Goal: Information Seeking & Learning: Learn about a topic

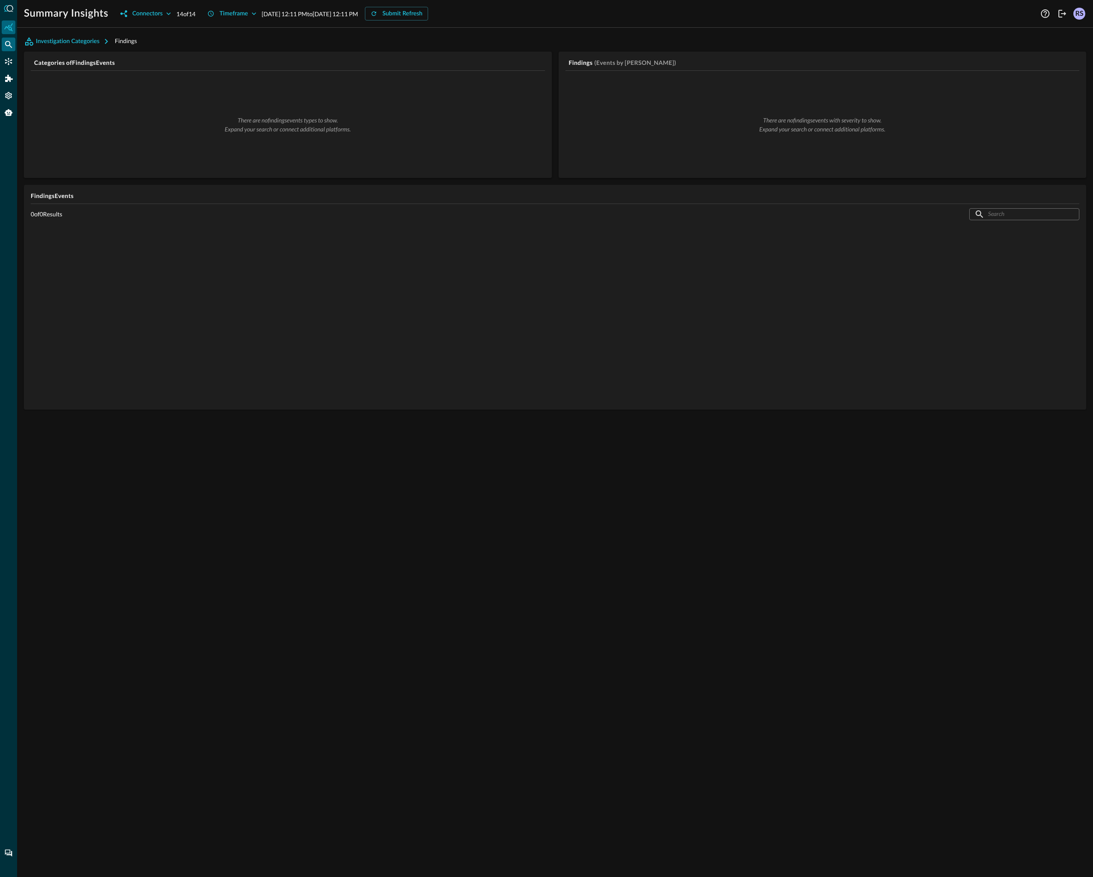
click at [11, 48] on icon "Federated Search" at bounding box center [8, 44] width 9 height 9
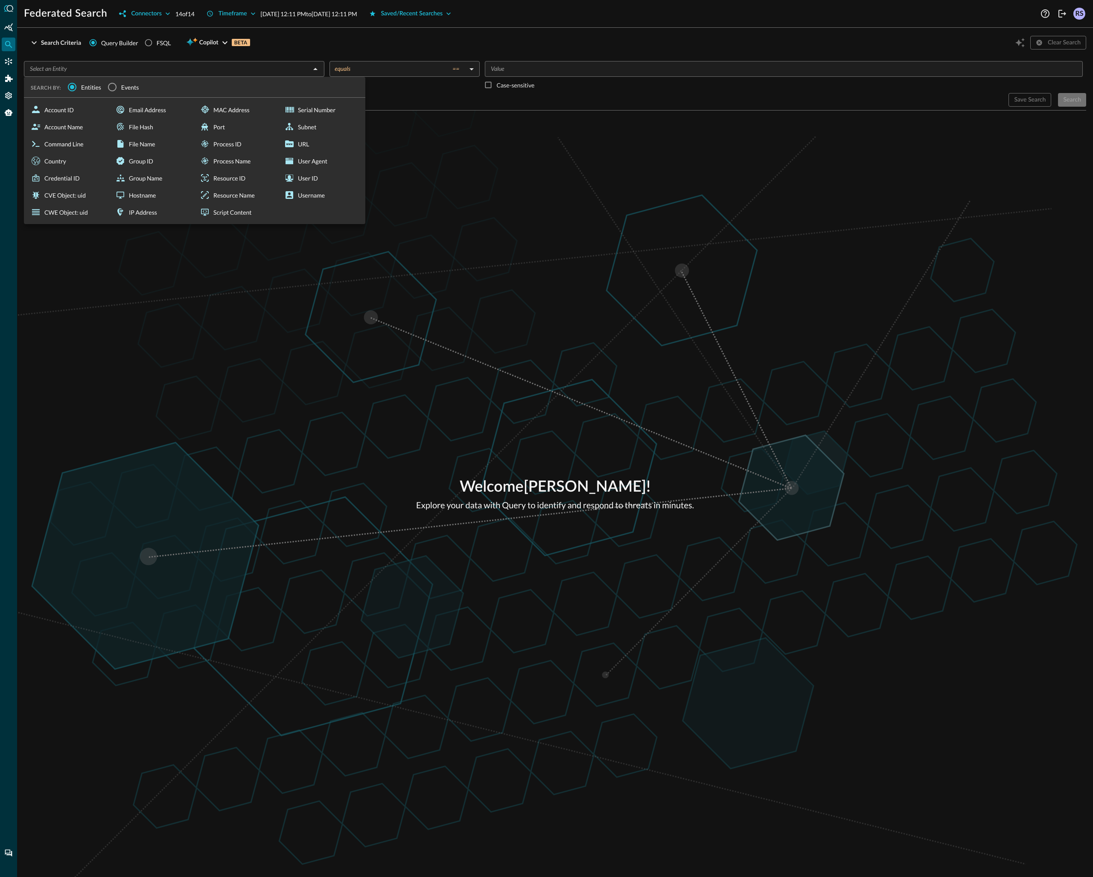
click at [161, 75] on div "​" at bounding box center [174, 69] width 300 height 16
click at [125, 89] on span "Events" at bounding box center [130, 87] width 18 height 9
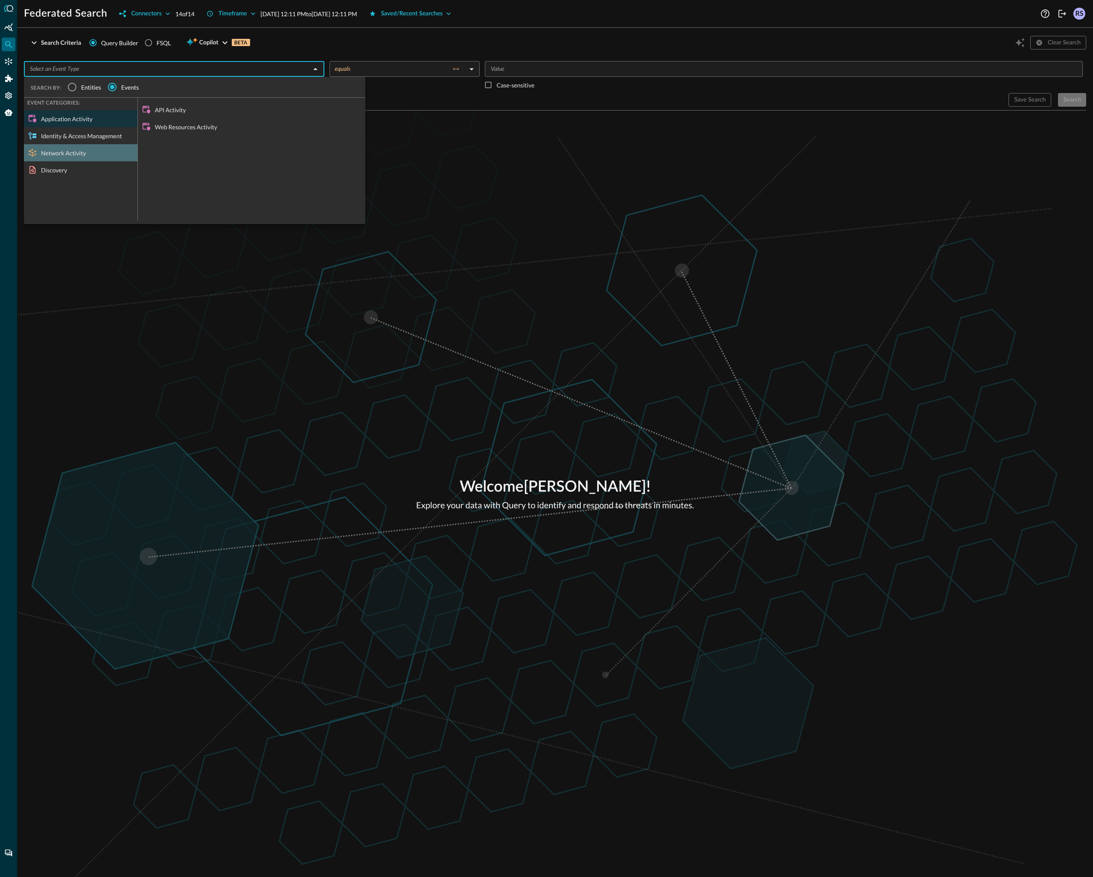
click at [88, 154] on div "Network Activity" at bounding box center [80, 152] width 113 height 17
click at [84, 134] on div "Identity & Access Management" at bounding box center [80, 135] width 113 height 17
click at [64, 170] on div "Discovery" at bounding box center [80, 169] width 113 height 17
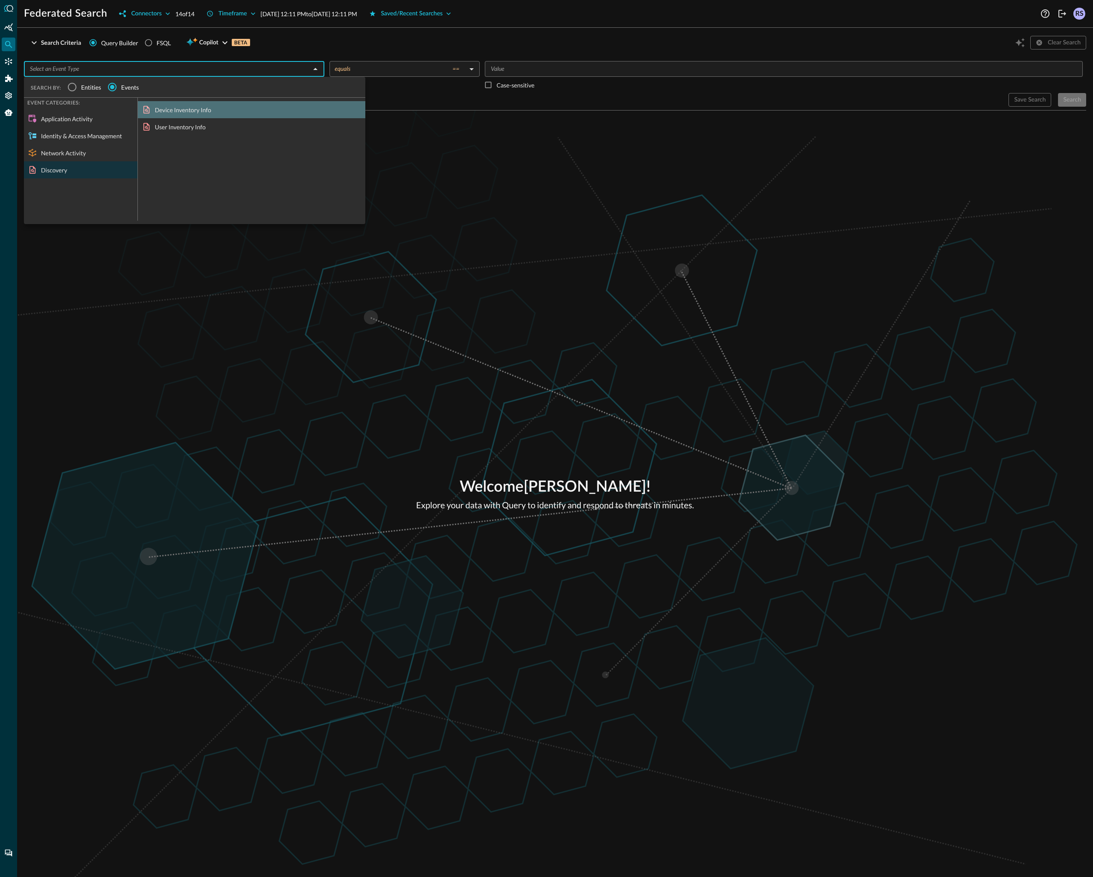
click at [171, 111] on div "Device Inventory Info" at bounding box center [251, 109] width 227 height 17
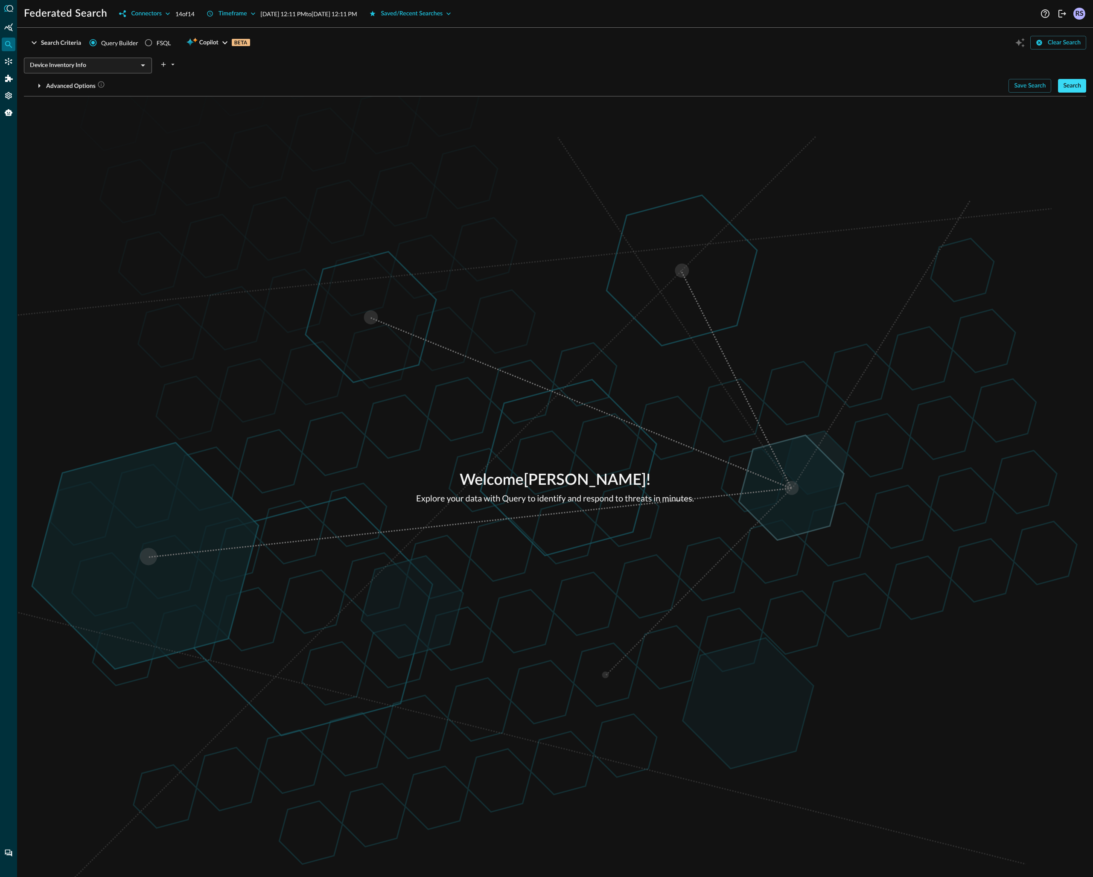
click at [1070, 84] on div "Search" at bounding box center [1072, 86] width 18 height 11
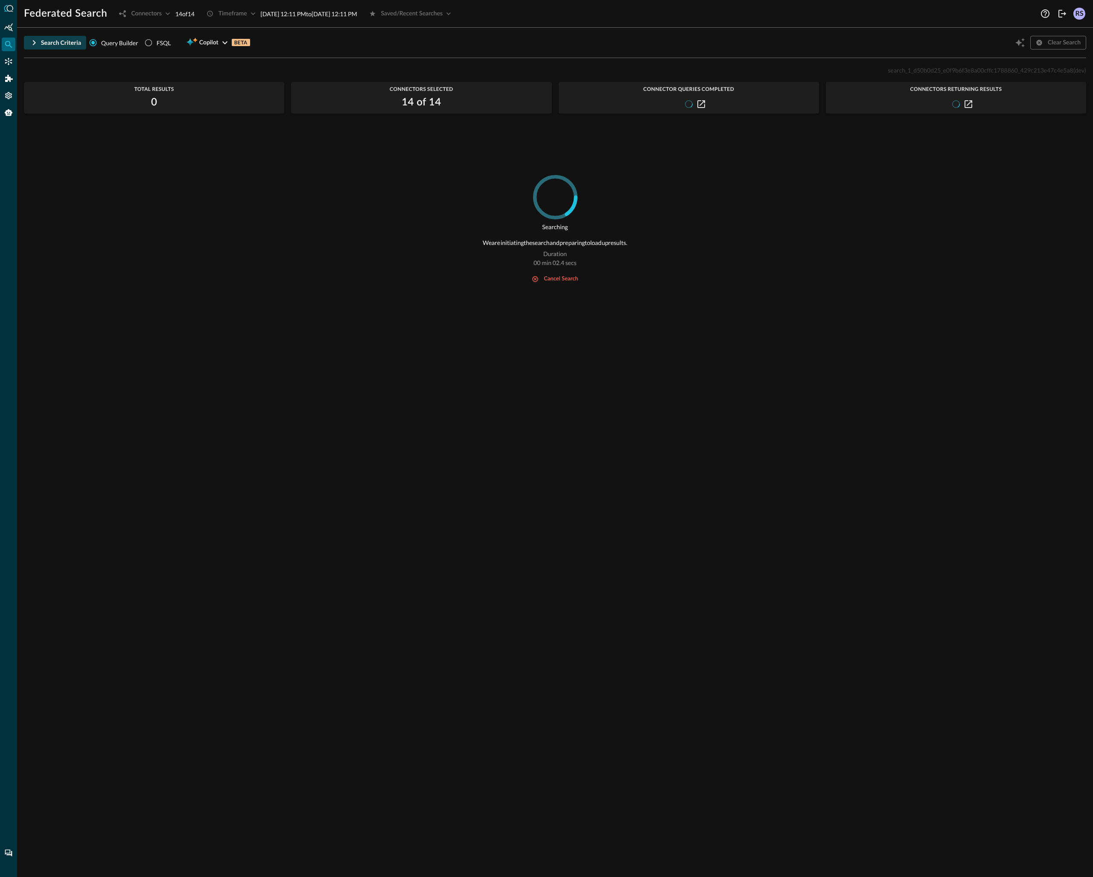
click at [43, 40] on div "Search Criteria" at bounding box center [61, 43] width 40 height 11
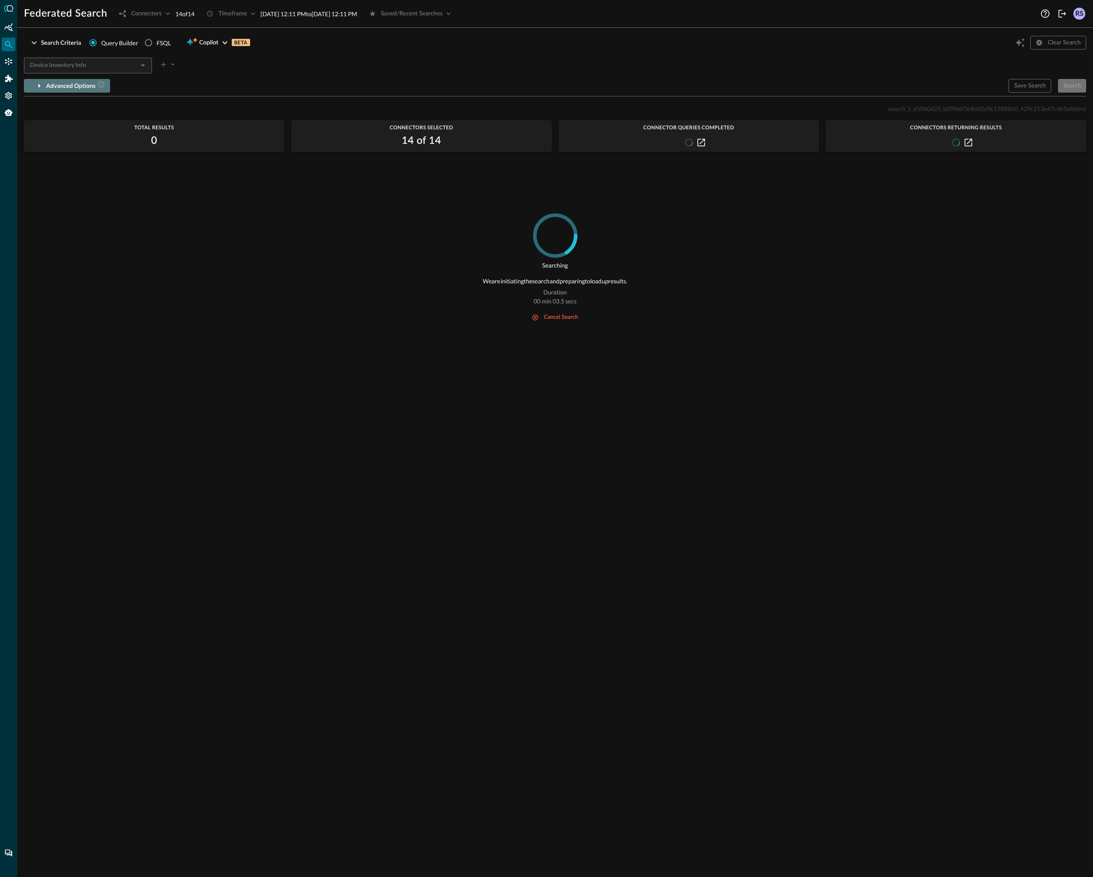
click at [85, 85] on div "Advanced Options" at bounding box center [75, 86] width 59 height 11
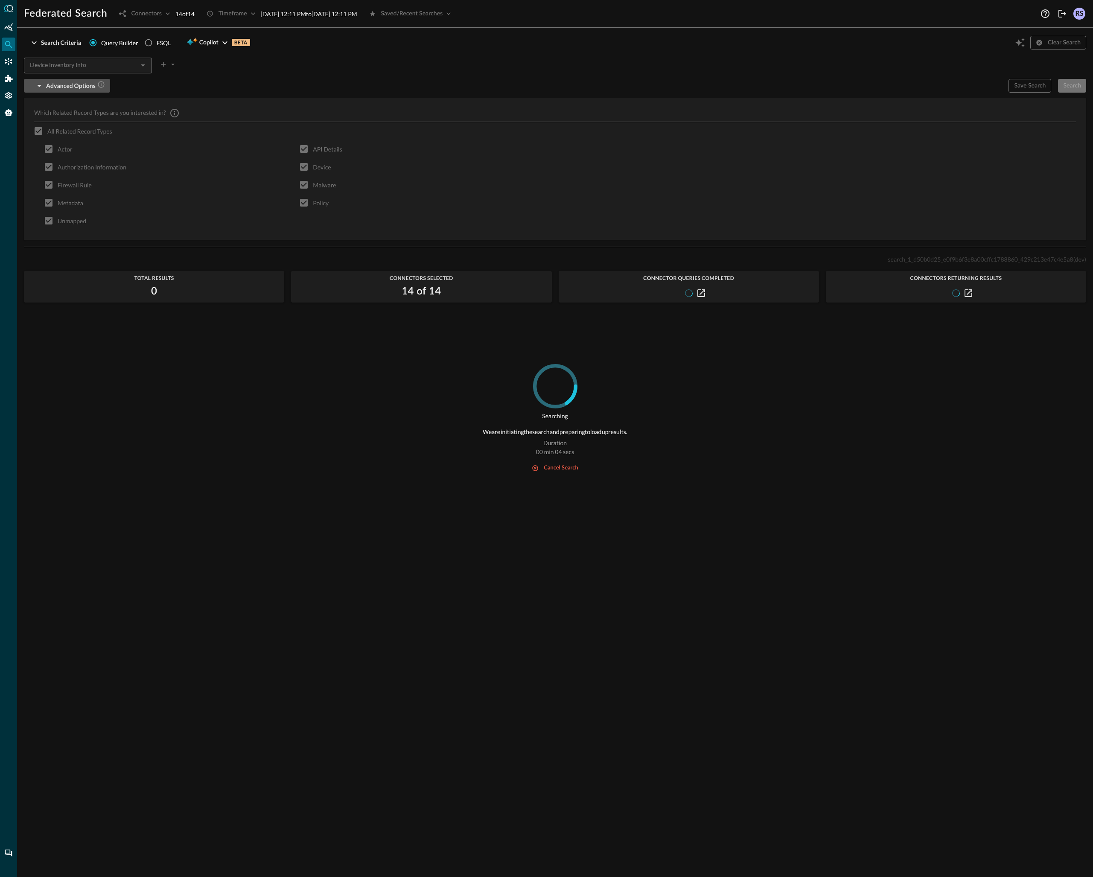
drag, startPoint x: 71, startPoint y: 86, endPoint x: 107, endPoint y: 71, distance: 38.4
click at [72, 86] on div "Advanced Options" at bounding box center [75, 86] width 59 height 11
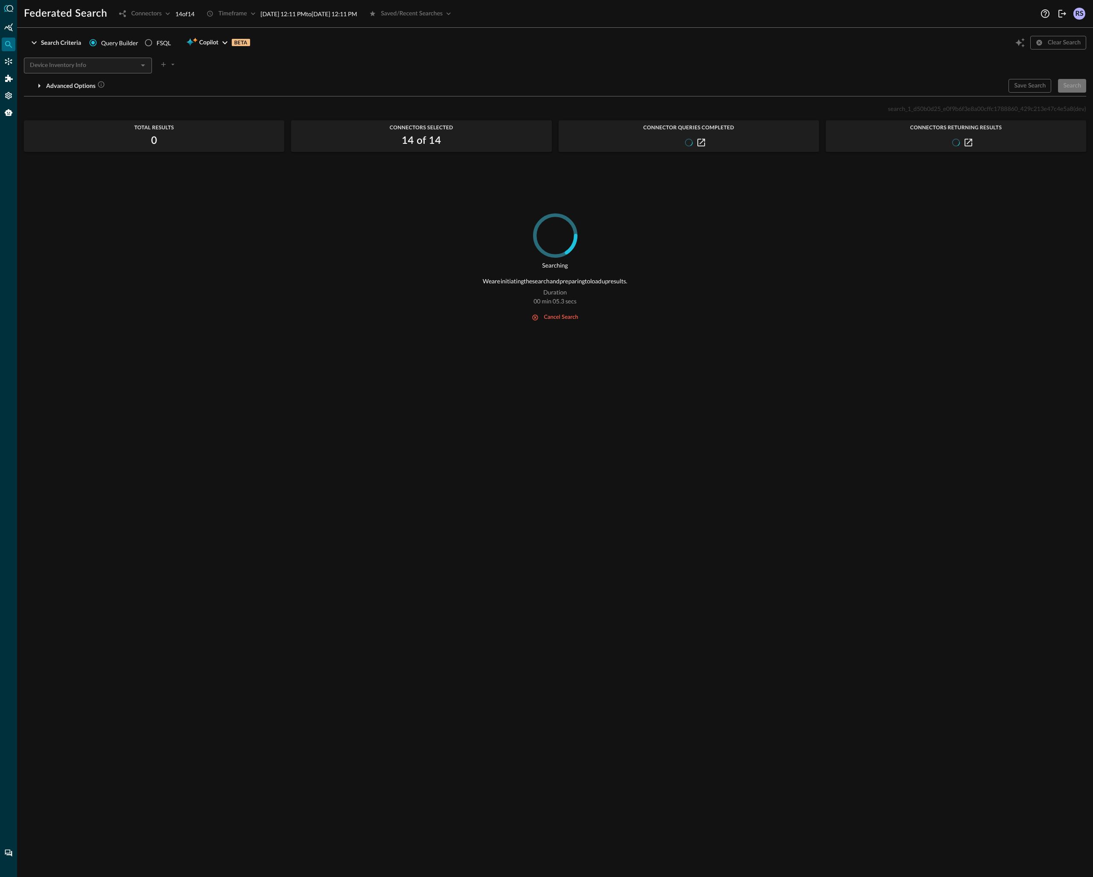
click at [145, 64] on div at bounding box center [142, 65] width 11 height 12
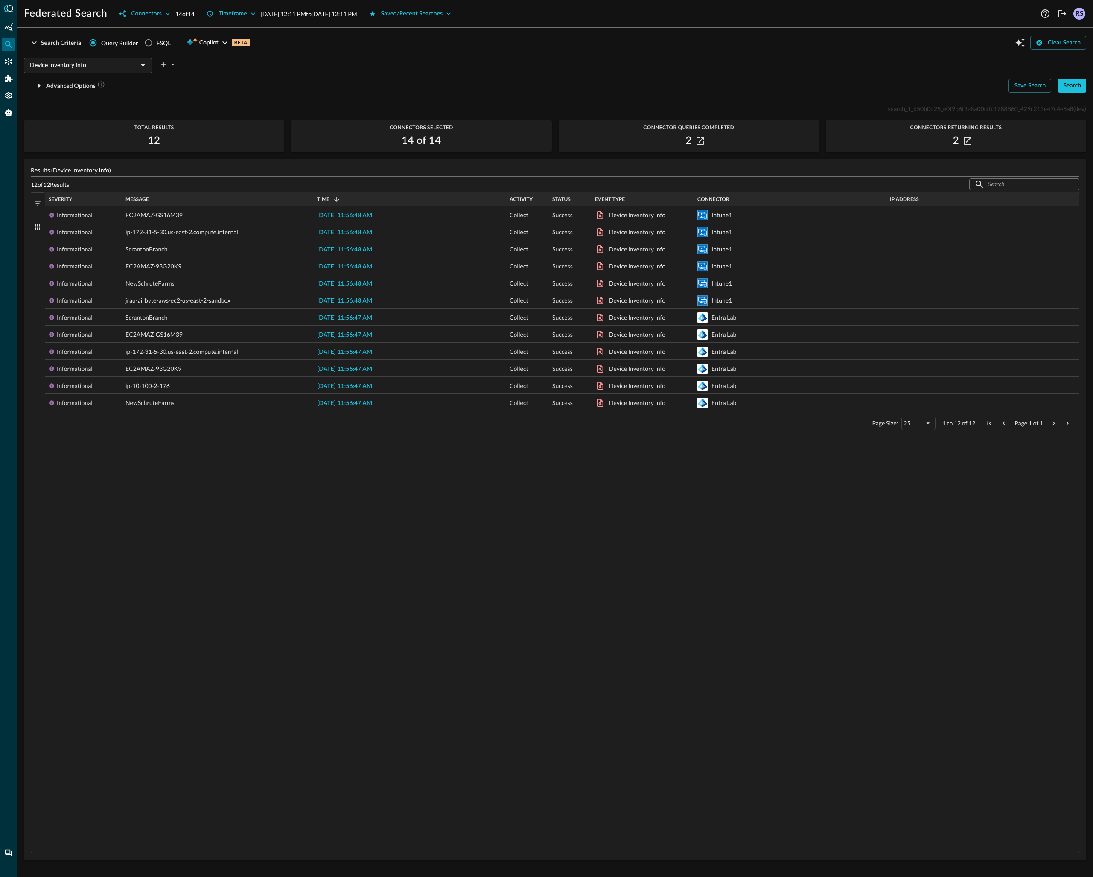
drag, startPoint x: 451, startPoint y: 63, endPoint x: 442, endPoint y: 63, distance: 8.5
click at [451, 63] on div "Device Inventory Info ​" at bounding box center [555, 63] width 1062 height 18
click at [139, 67] on icon "Open" at bounding box center [143, 65] width 10 height 10
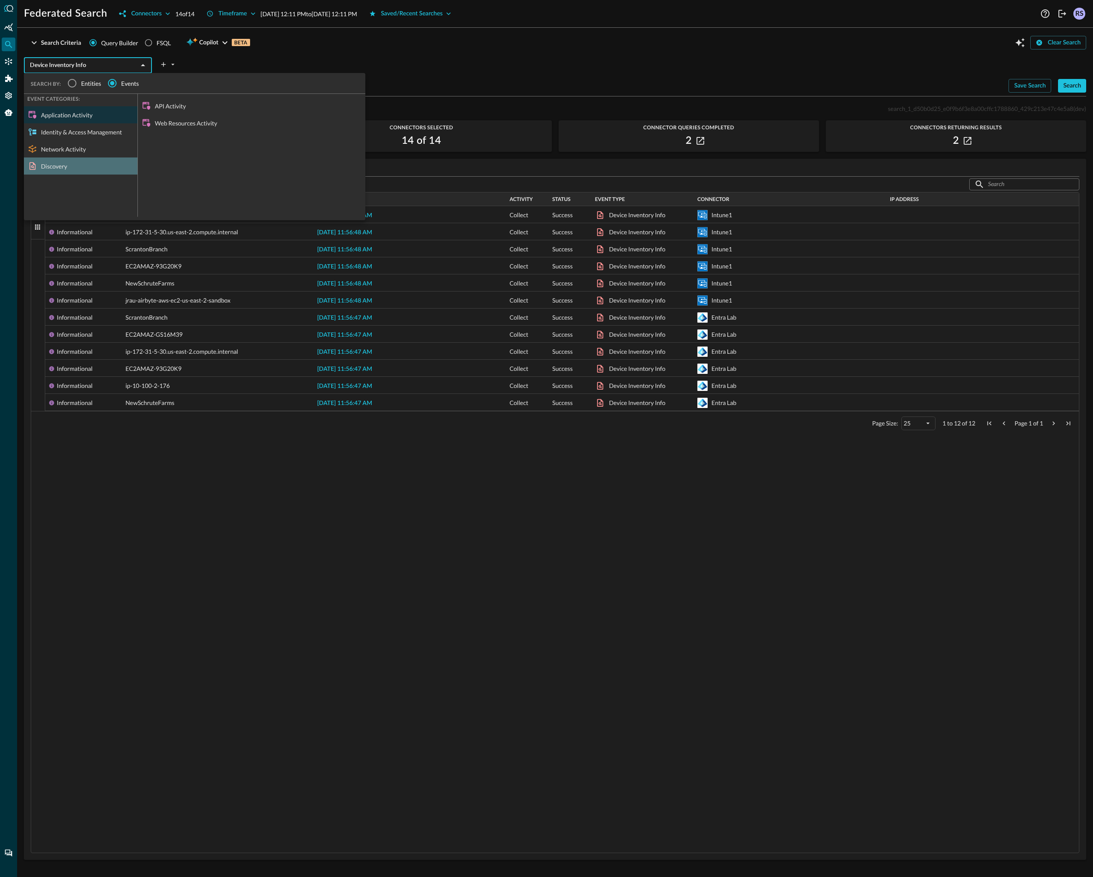
click at [69, 167] on div "Discovery" at bounding box center [80, 165] width 113 height 17
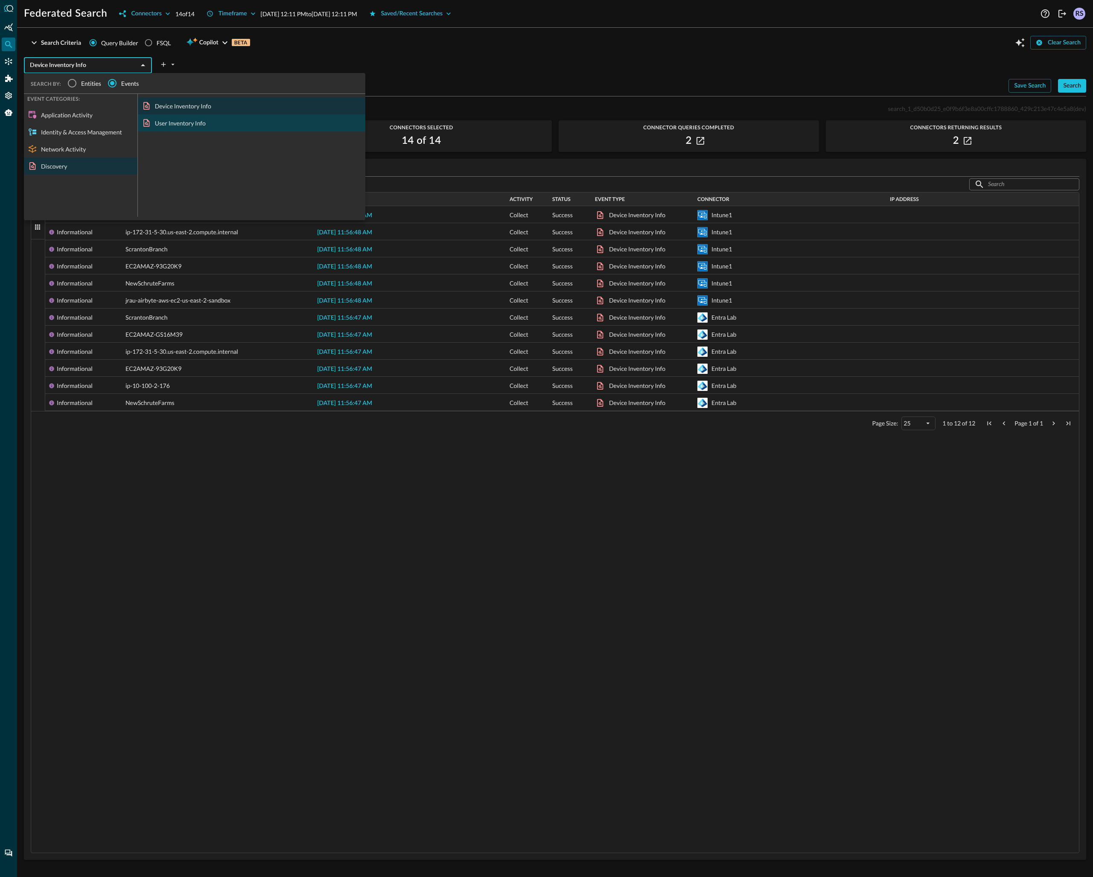
click at [192, 119] on div "User Inventory Info" at bounding box center [251, 122] width 227 height 17
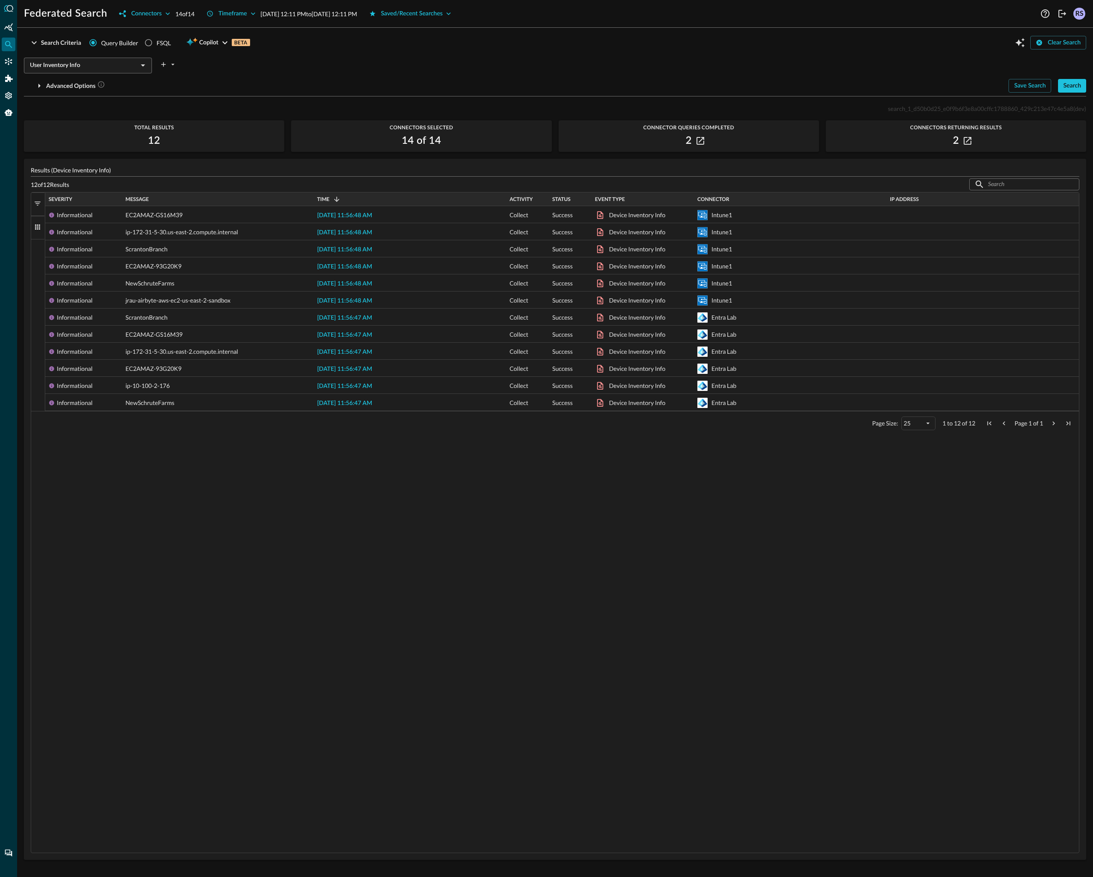
click at [571, 66] on div "User Inventory Info ​" at bounding box center [555, 63] width 1062 height 18
click at [1081, 86] on button "Search" at bounding box center [1072, 86] width 28 height 14
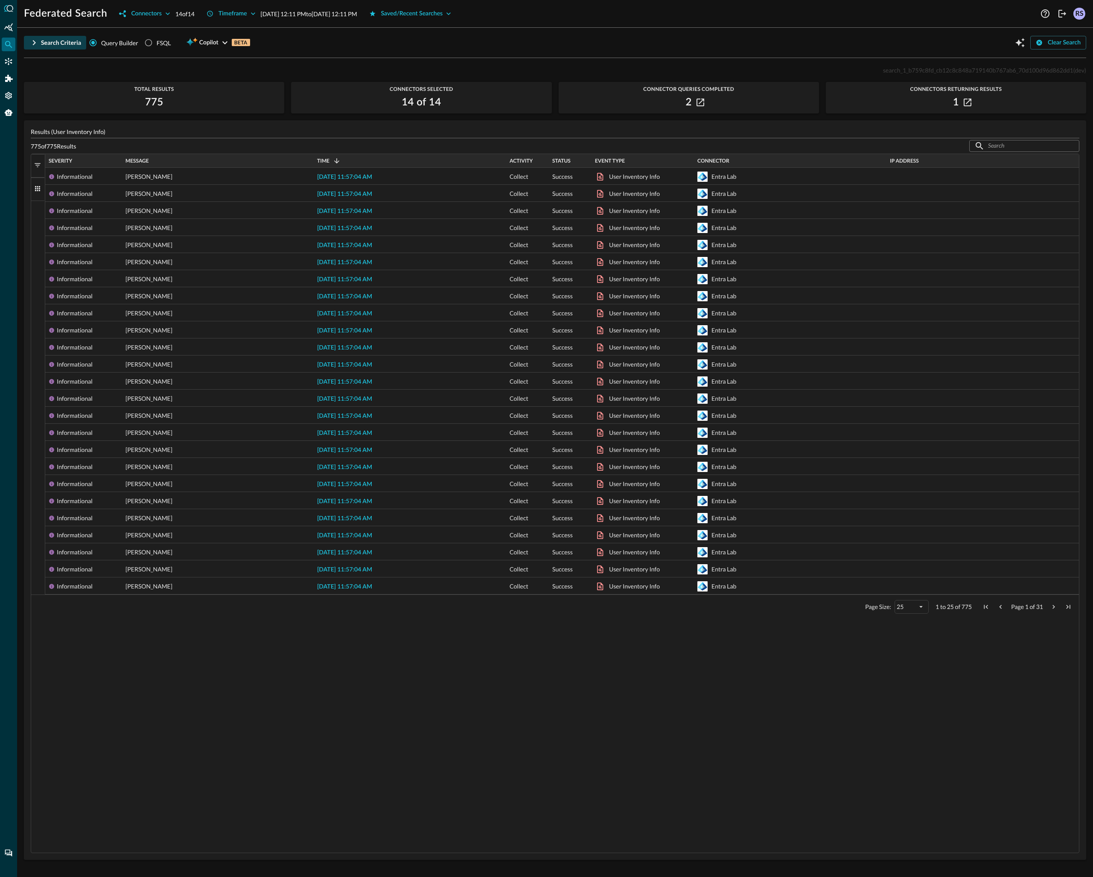
click at [45, 43] on div "Search Criteria" at bounding box center [61, 43] width 40 height 11
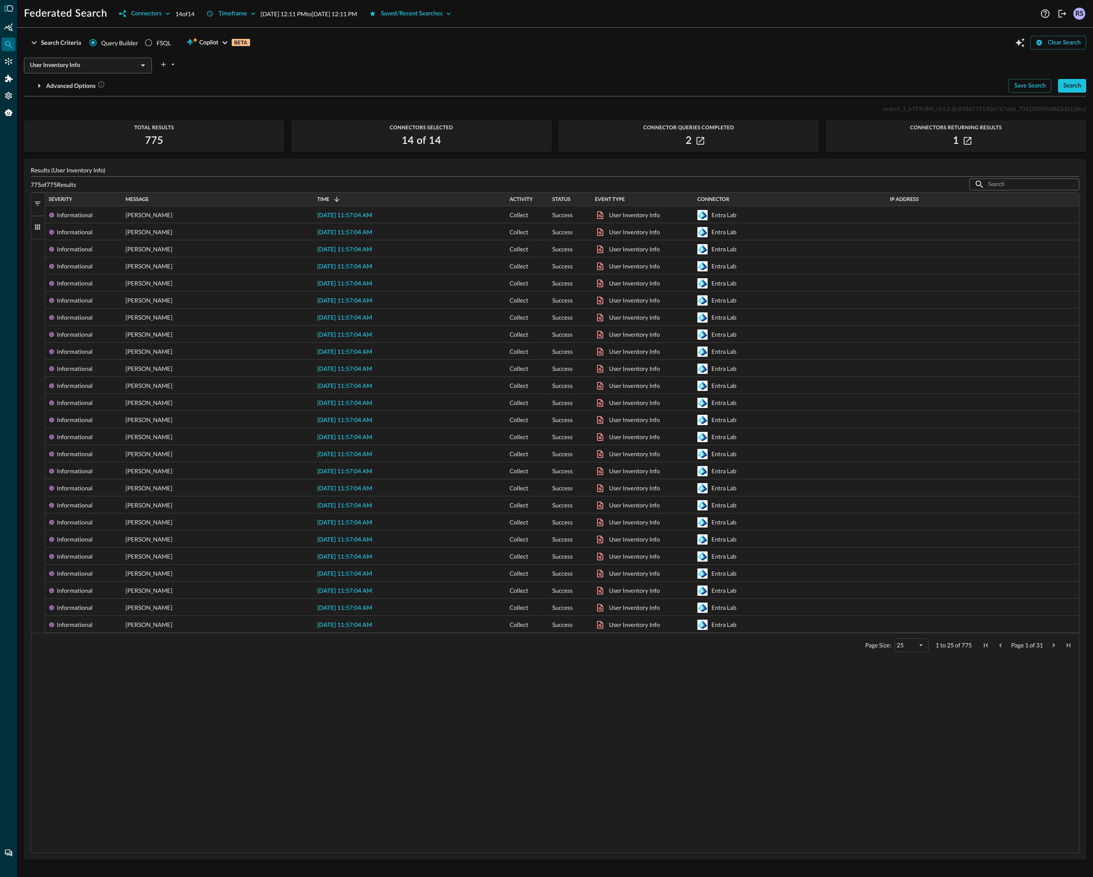
click at [96, 67] on input "User Inventory Info" at bounding box center [80, 65] width 109 height 11
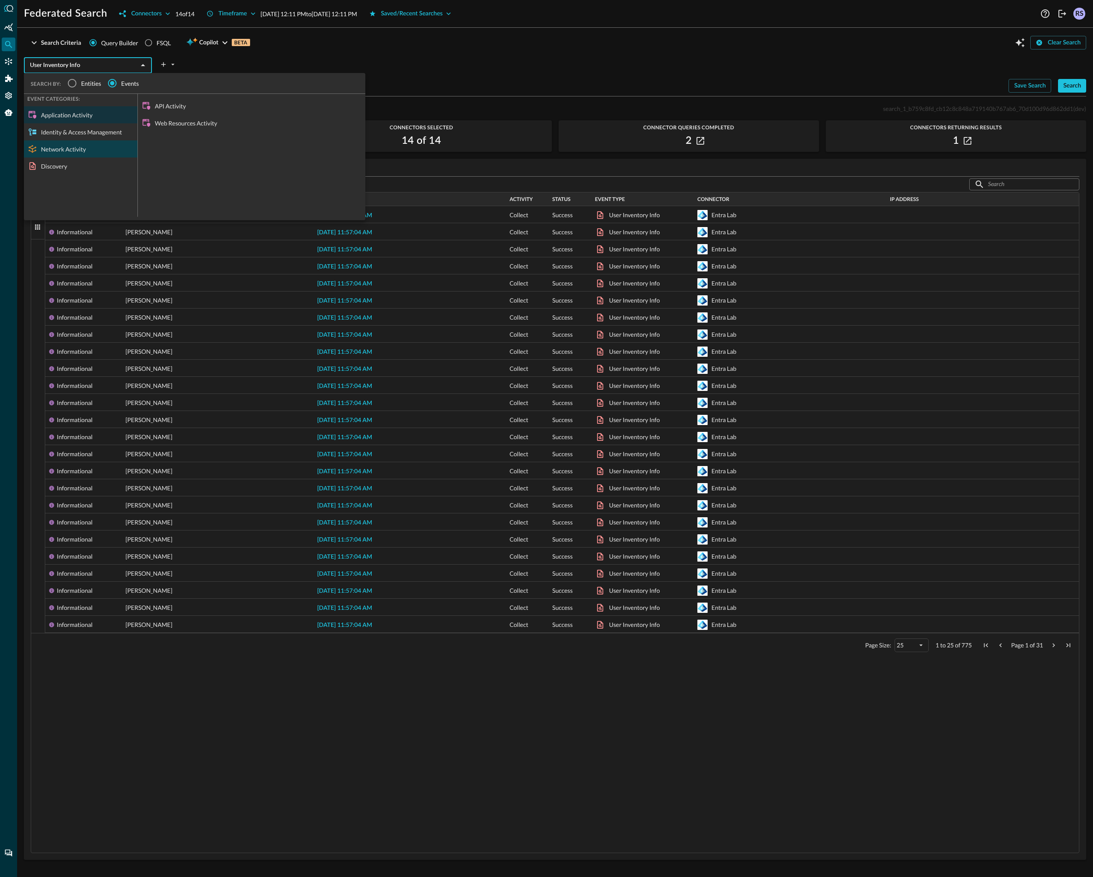
click at [75, 148] on div "Network Activity" at bounding box center [80, 148] width 113 height 17
click at [183, 106] on div "Email Activity" at bounding box center [251, 105] width 227 height 17
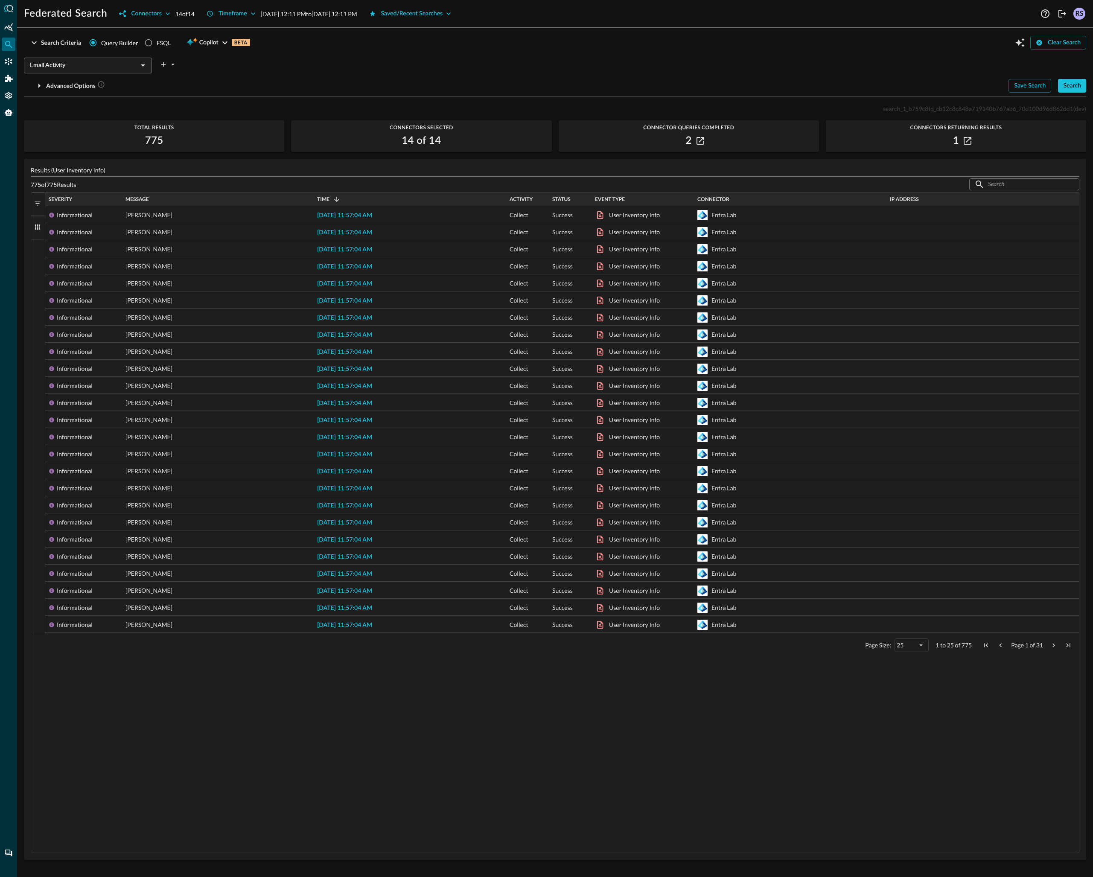
drag, startPoint x: 1070, startPoint y: 87, endPoint x: 1065, endPoint y: 93, distance: 7.8
click at [1070, 87] on div "Search" at bounding box center [1072, 86] width 18 height 11
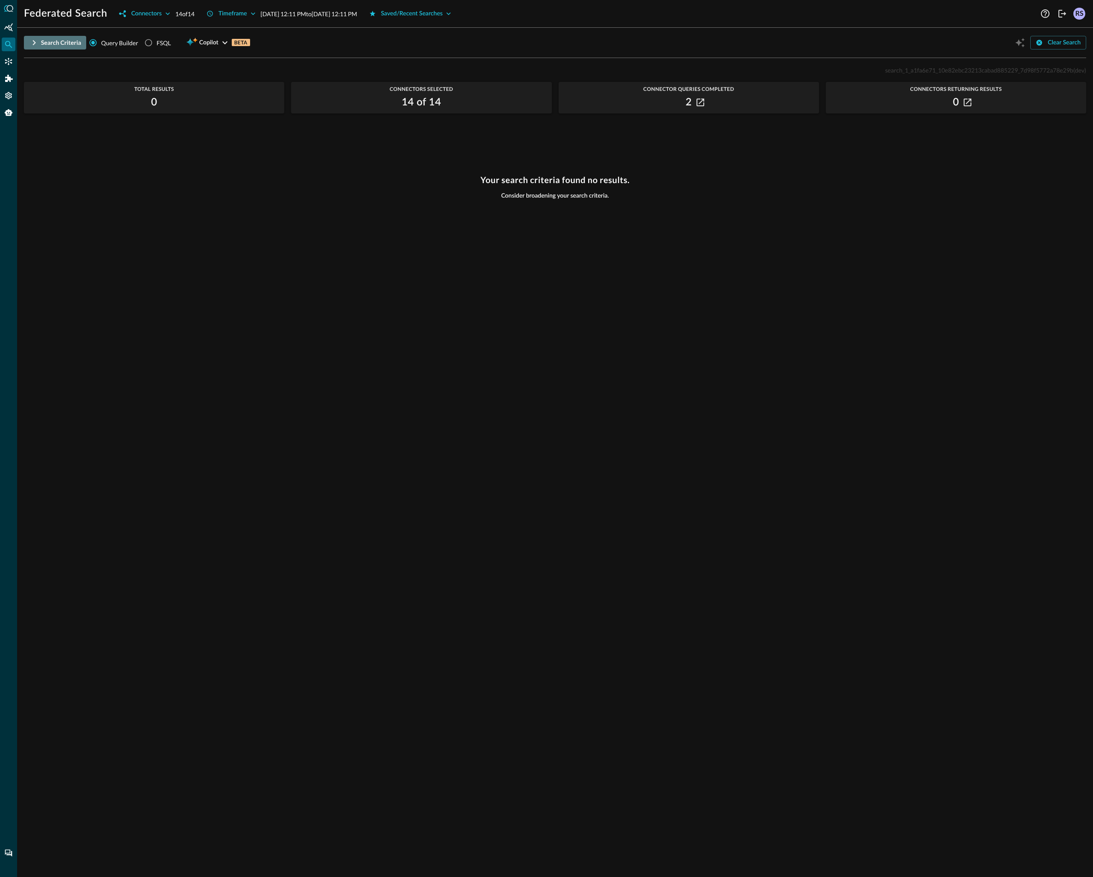
click at [52, 41] on div "Search Criteria" at bounding box center [61, 43] width 40 height 11
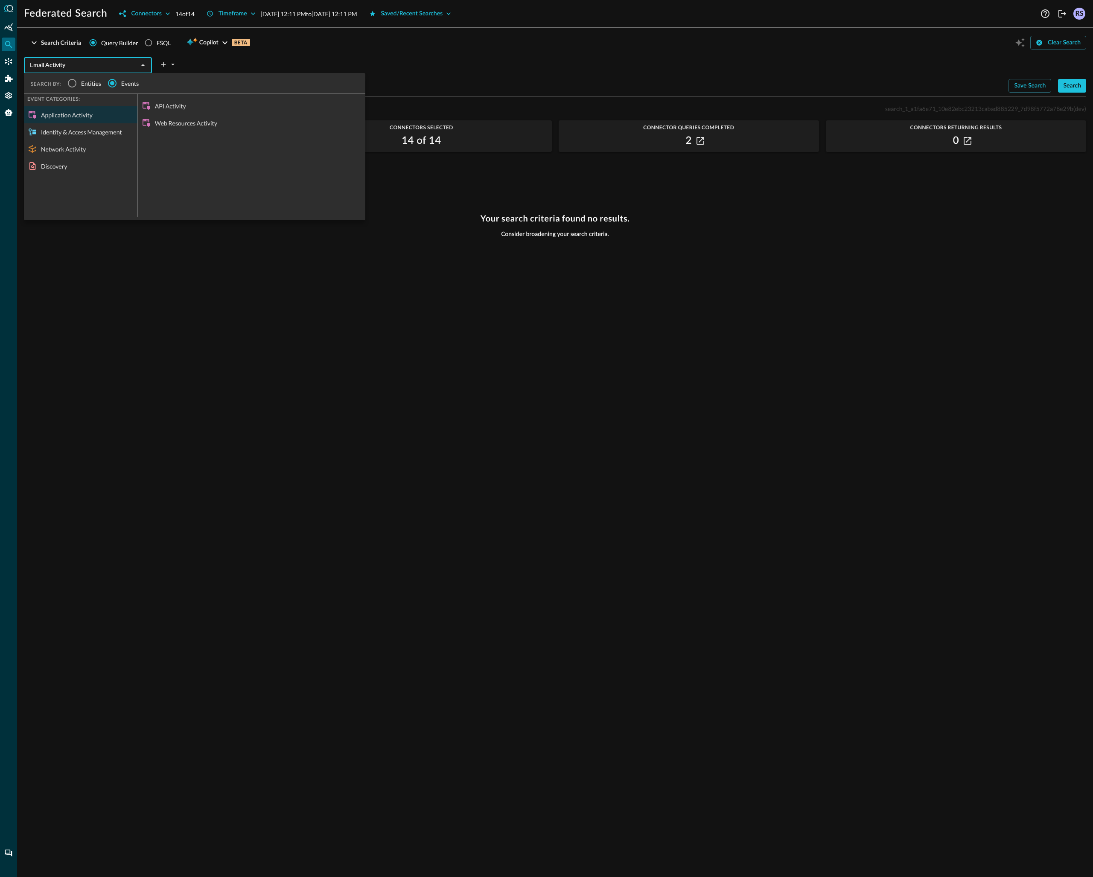
click at [99, 66] on input "Email Activity" at bounding box center [80, 65] width 109 height 11
click at [78, 149] on div "Network Activity" at bounding box center [80, 148] width 113 height 17
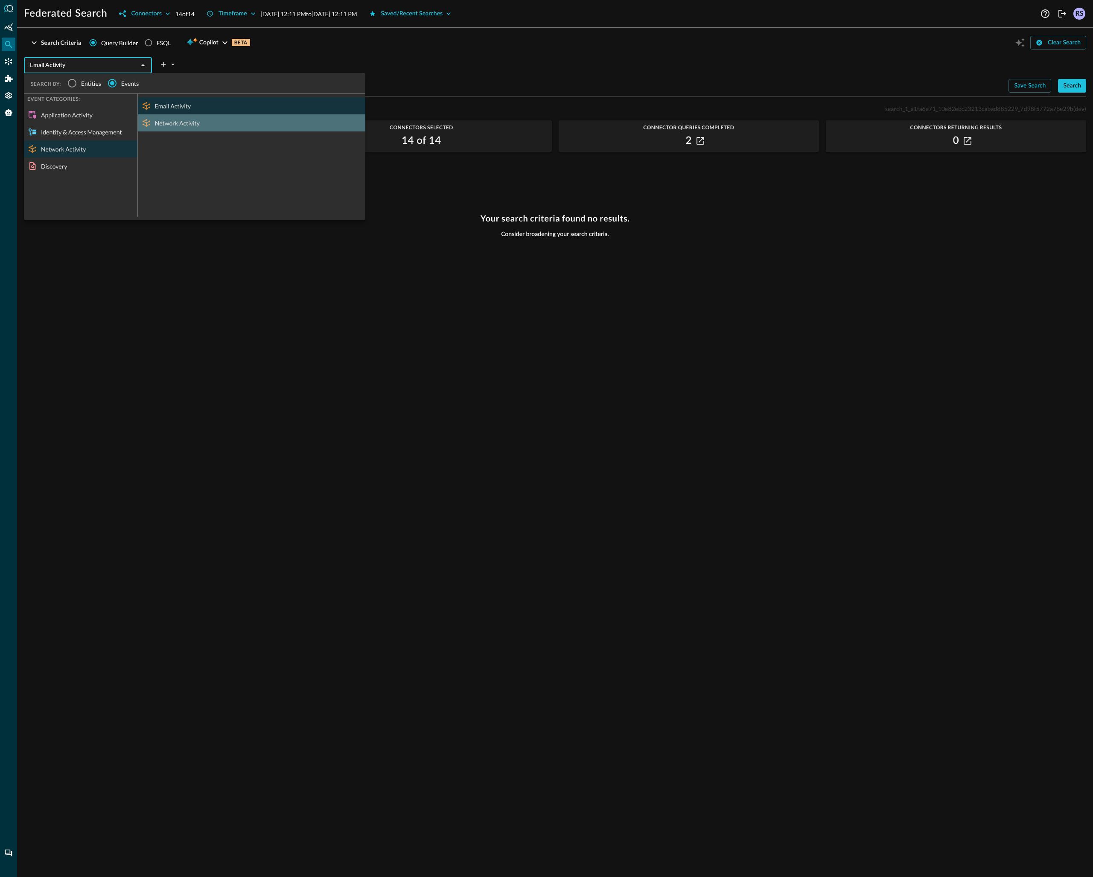
click at [189, 122] on div "Network Activity" at bounding box center [251, 122] width 227 height 17
type input "Network Activity"
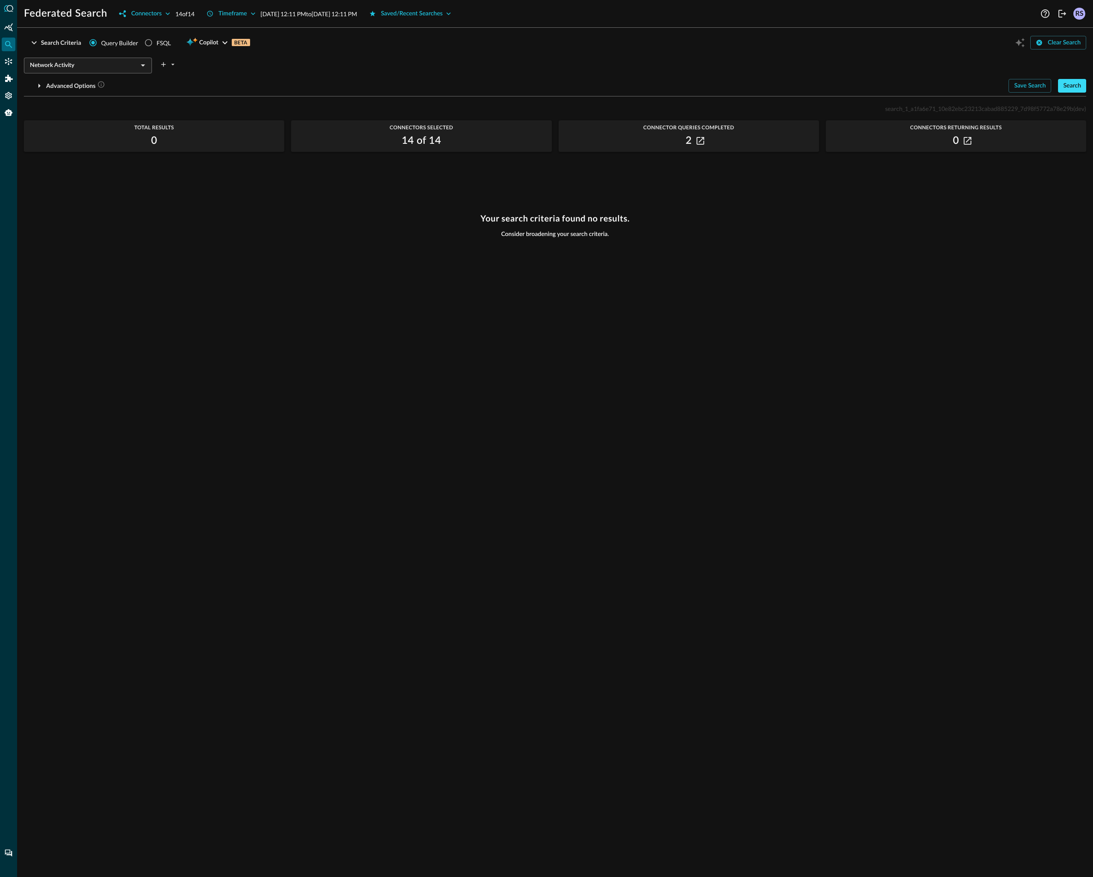
click at [1073, 87] on div "Search" at bounding box center [1072, 86] width 18 height 11
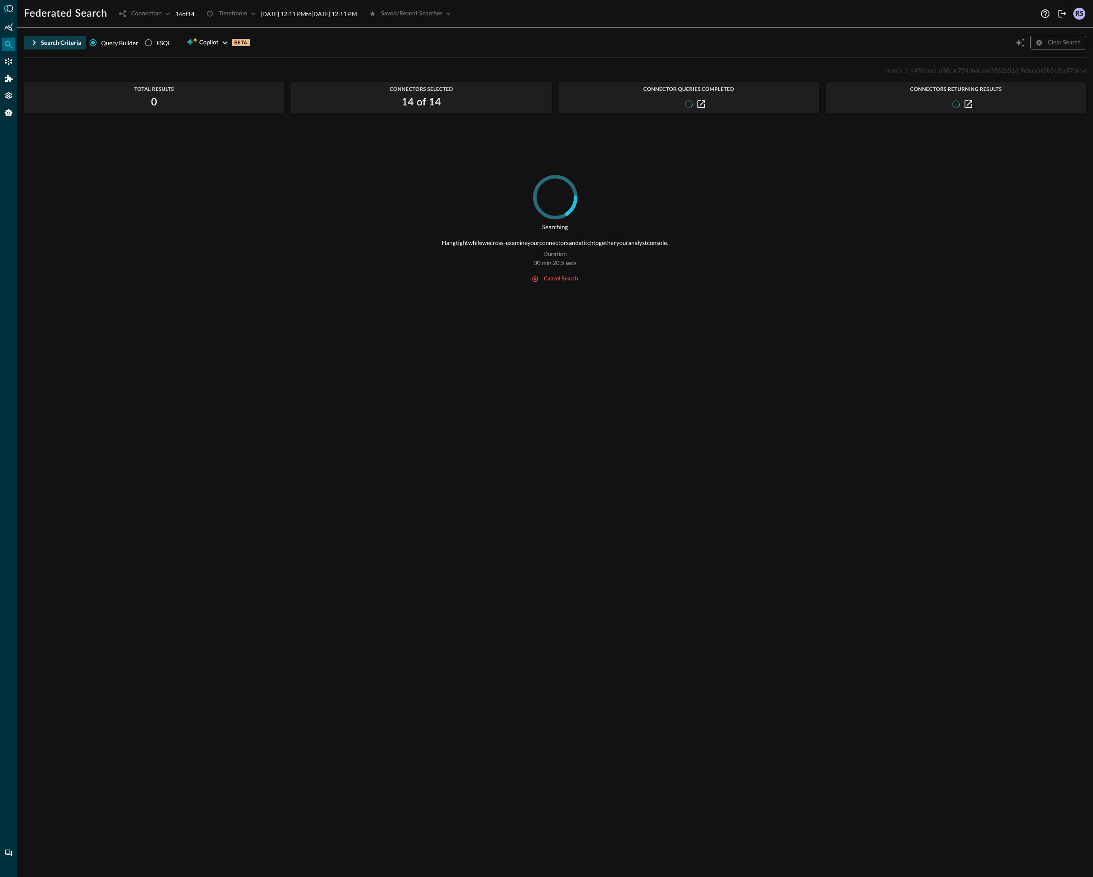
click at [54, 41] on div "Search Criteria" at bounding box center [61, 43] width 40 height 11
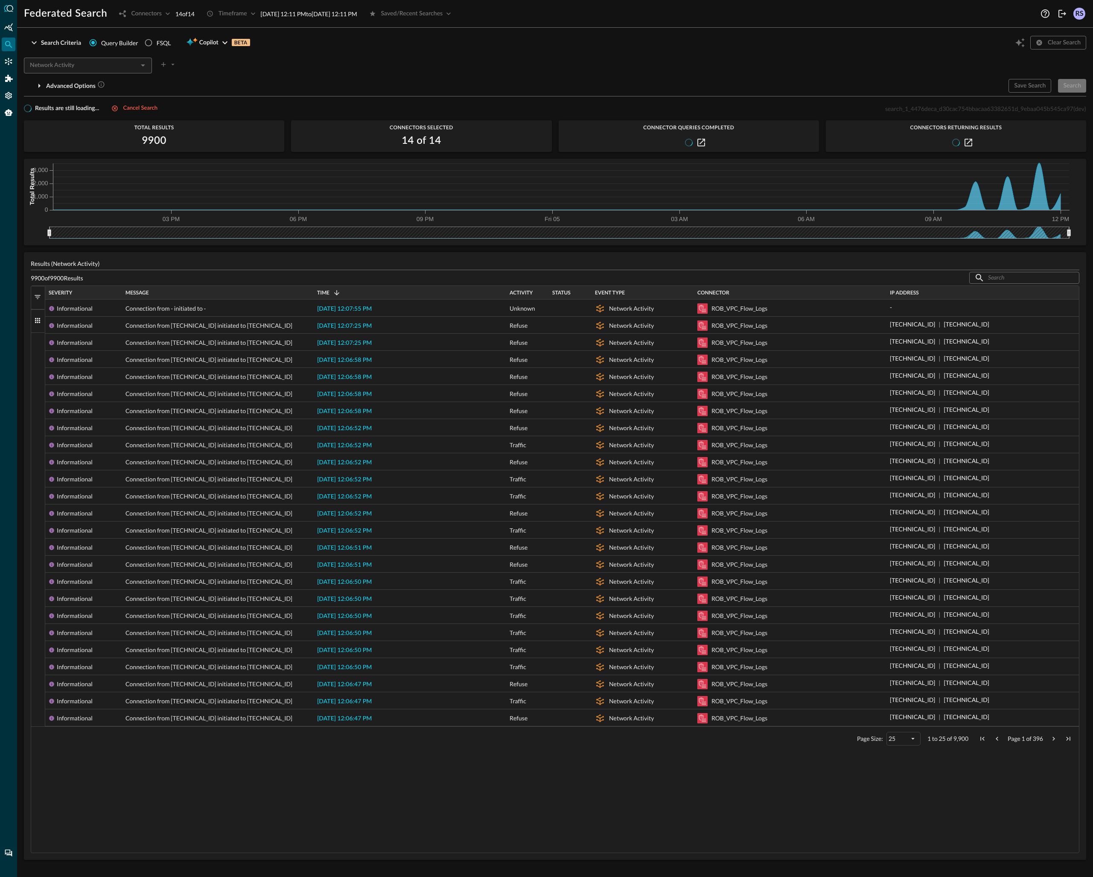
click at [411, 28] on div "Federated Search Connectors 14 of 14 Timeframe [DATE] 12:11 PM to [DATE] 12:11 …" at bounding box center [555, 438] width 1076 height 877
drag, startPoint x: 435, startPoint y: 68, endPoint x: 503, endPoint y: 71, distance: 67.5
click at [436, 68] on div "Network Activity ​" at bounding box center [555, 63] width 1062 height 18
